Goal: Information Seeking & Learning: Check status

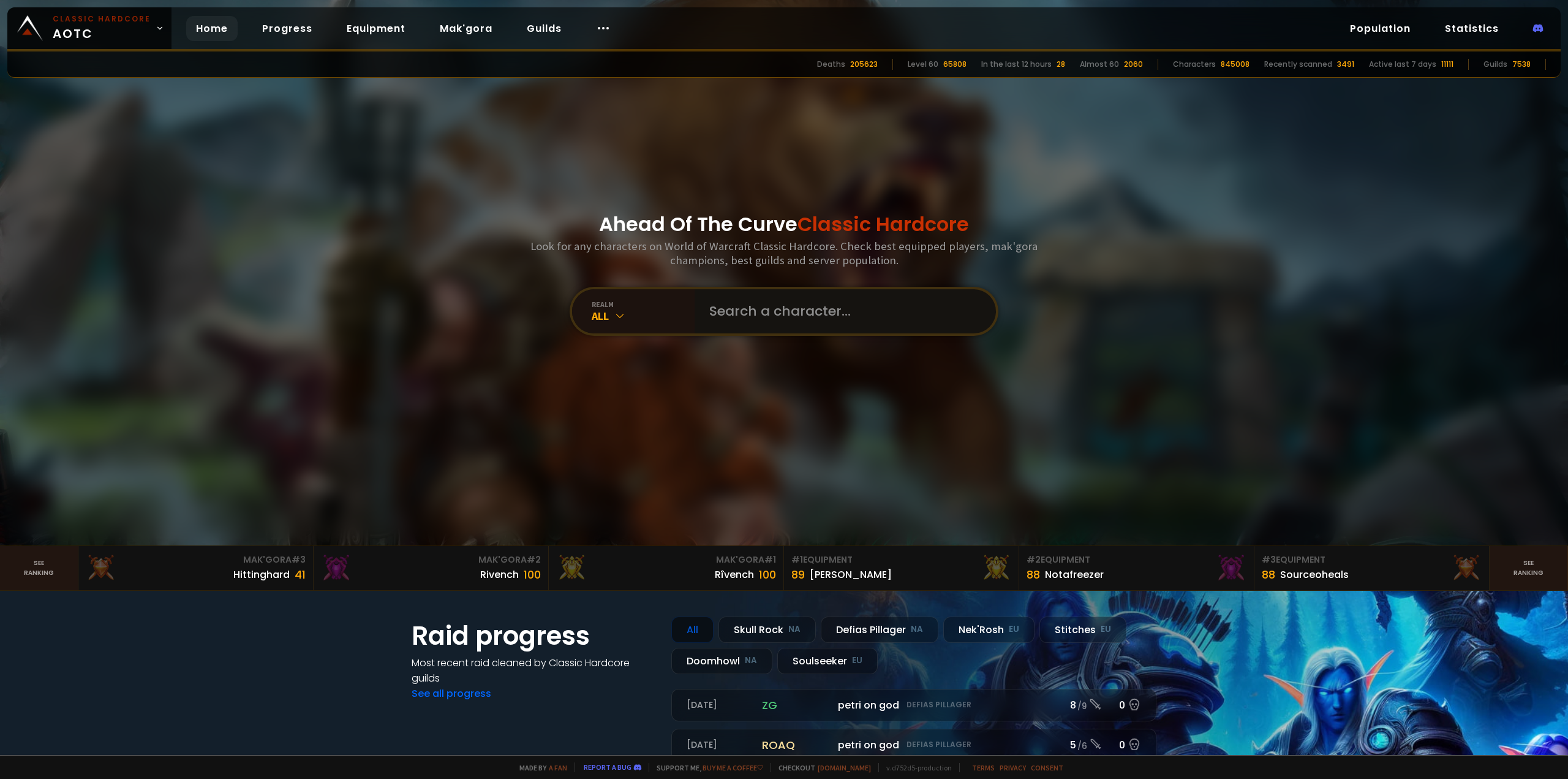
click at [751, 315] on input "text" at bounding box center [841, 311] width 280 height 44
type input "ㄒ"
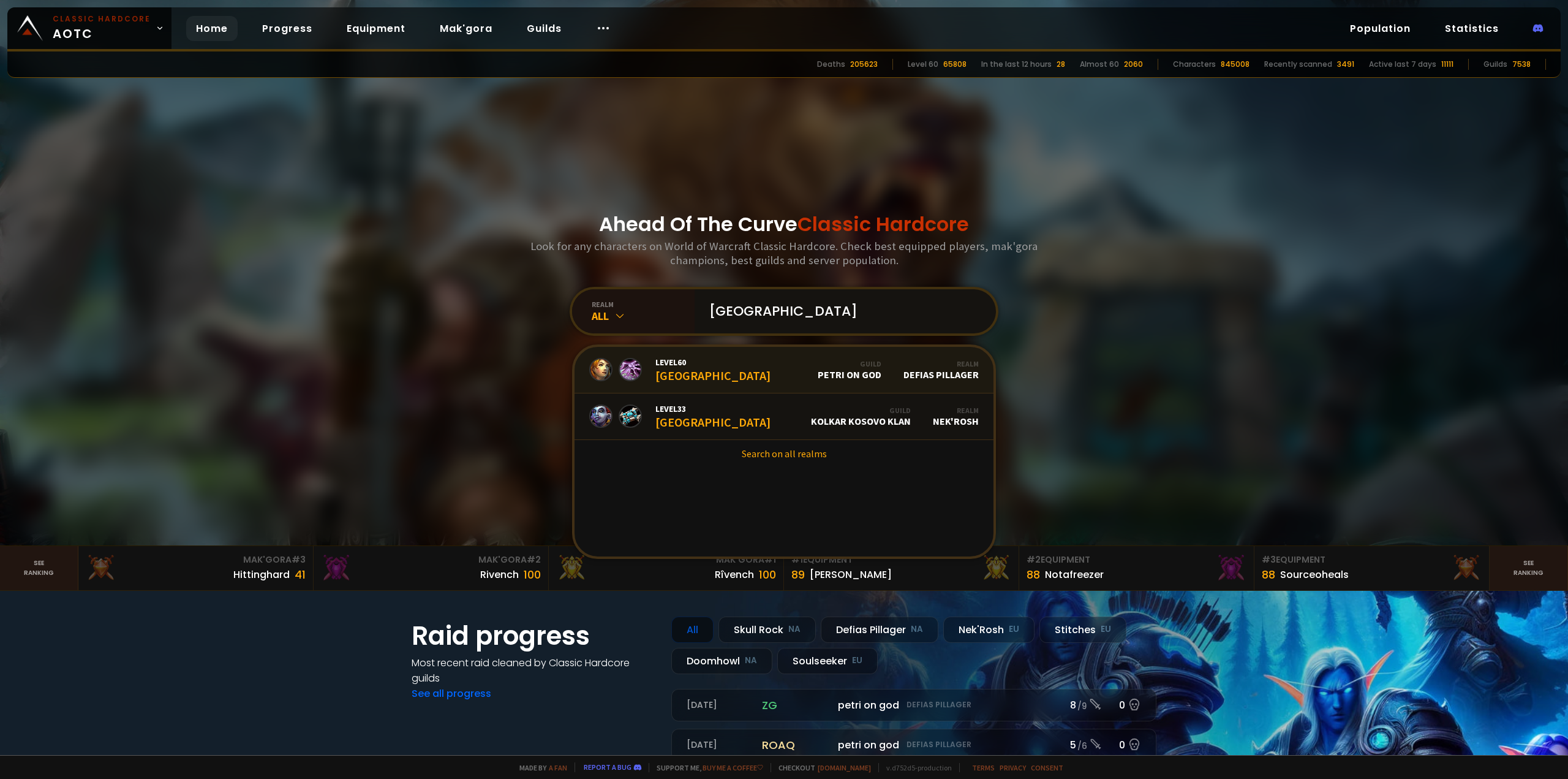
type input "[GEOGRAPHIC_DATA]"
click at [726, 371] on link "Level 60 Kosovo Guild petri on god Realm Defias Pillager" at bounding box center [784, 370] width 419 height 47
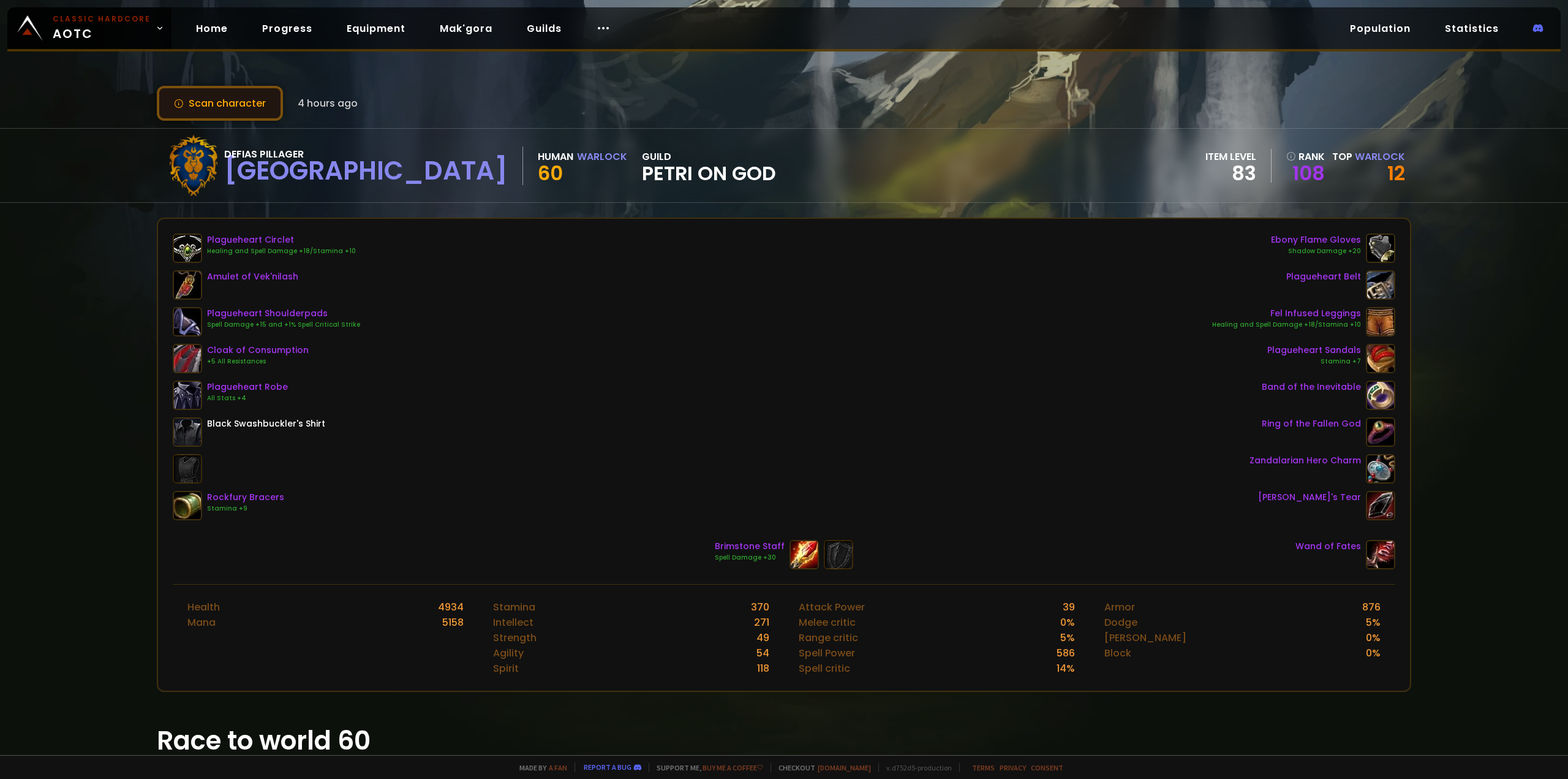
click at [250, 108] on button "Scan character" at bounding box center [219, 103] width 126 height 35
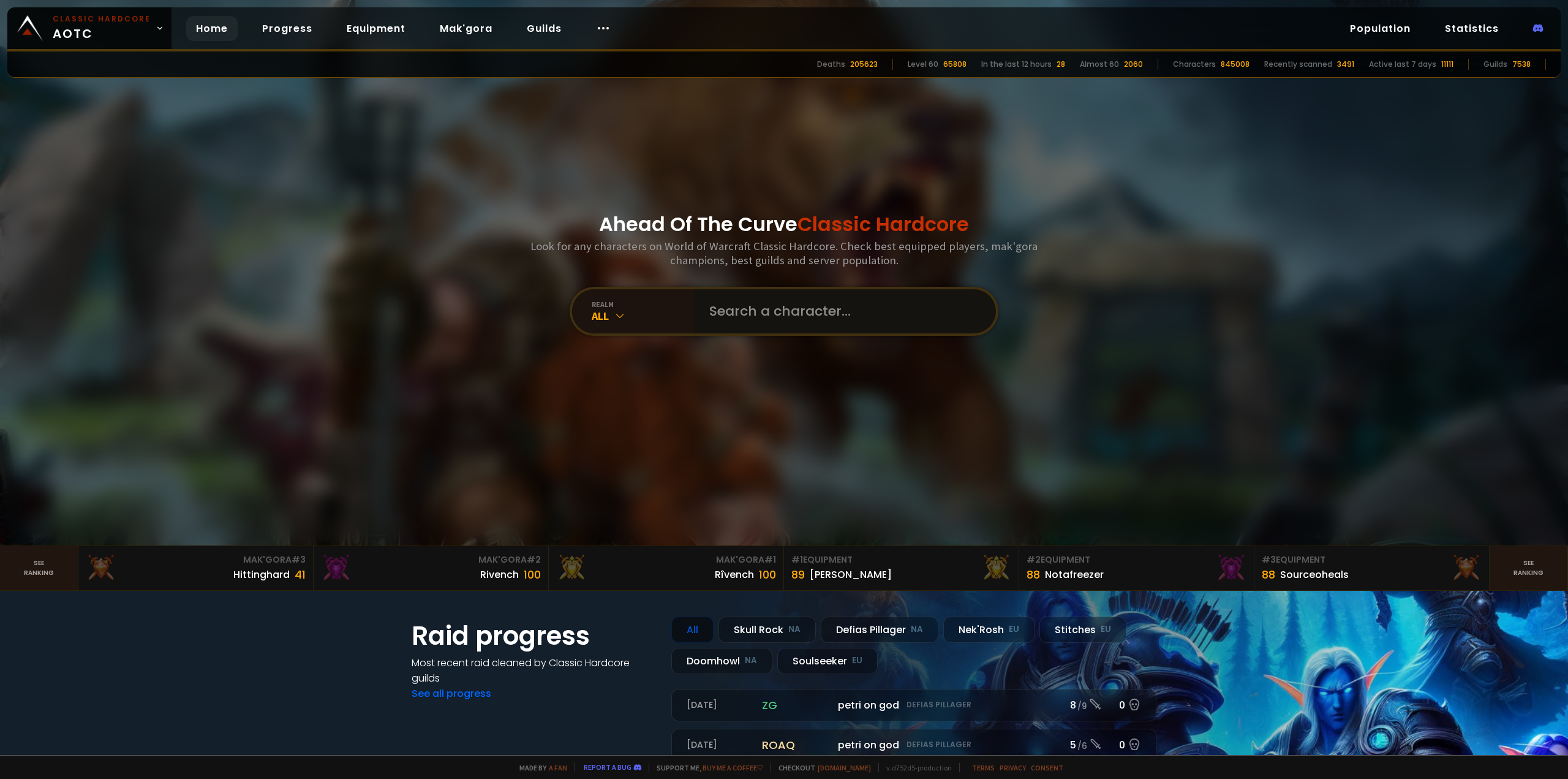
click at [778, 318] on input "text" at bounding box center [841, 311] width 280 height 44
type input "ㄋ"
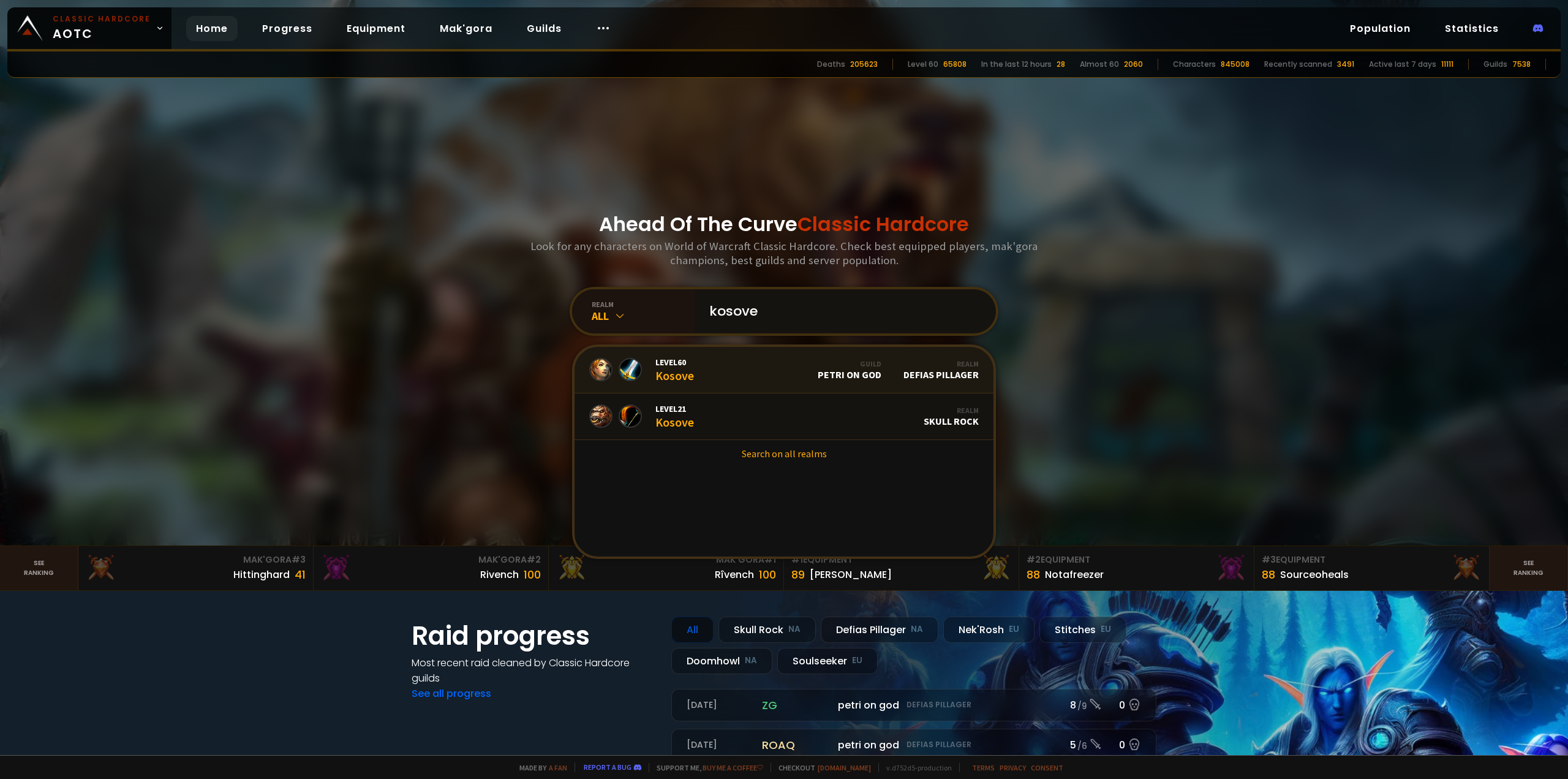
type input "kosove"
click at [776, 381] on link "Level 60 Kosove Guild petri on god Realm Defias Pillager" at bounding box center [784, 370] width 419 height 47
